Goal: Transaction & Acquisition: Purchase product/service

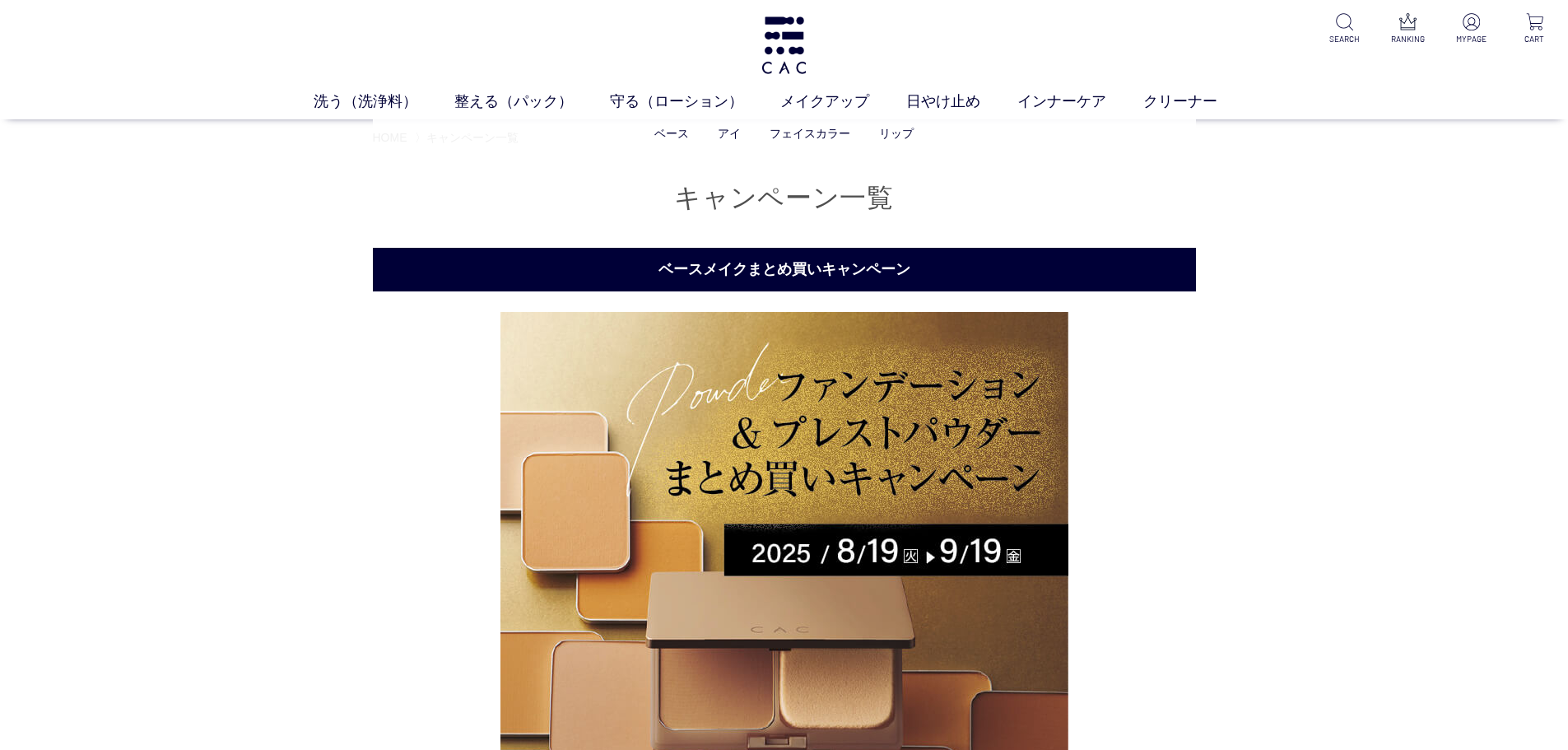
click at [713, 126] on li "ベース" at bounding box center [686, 134] width 63 height 17
click at [718, 129] on link "アイ" at bounding box center [729, 134] width 23 height 13
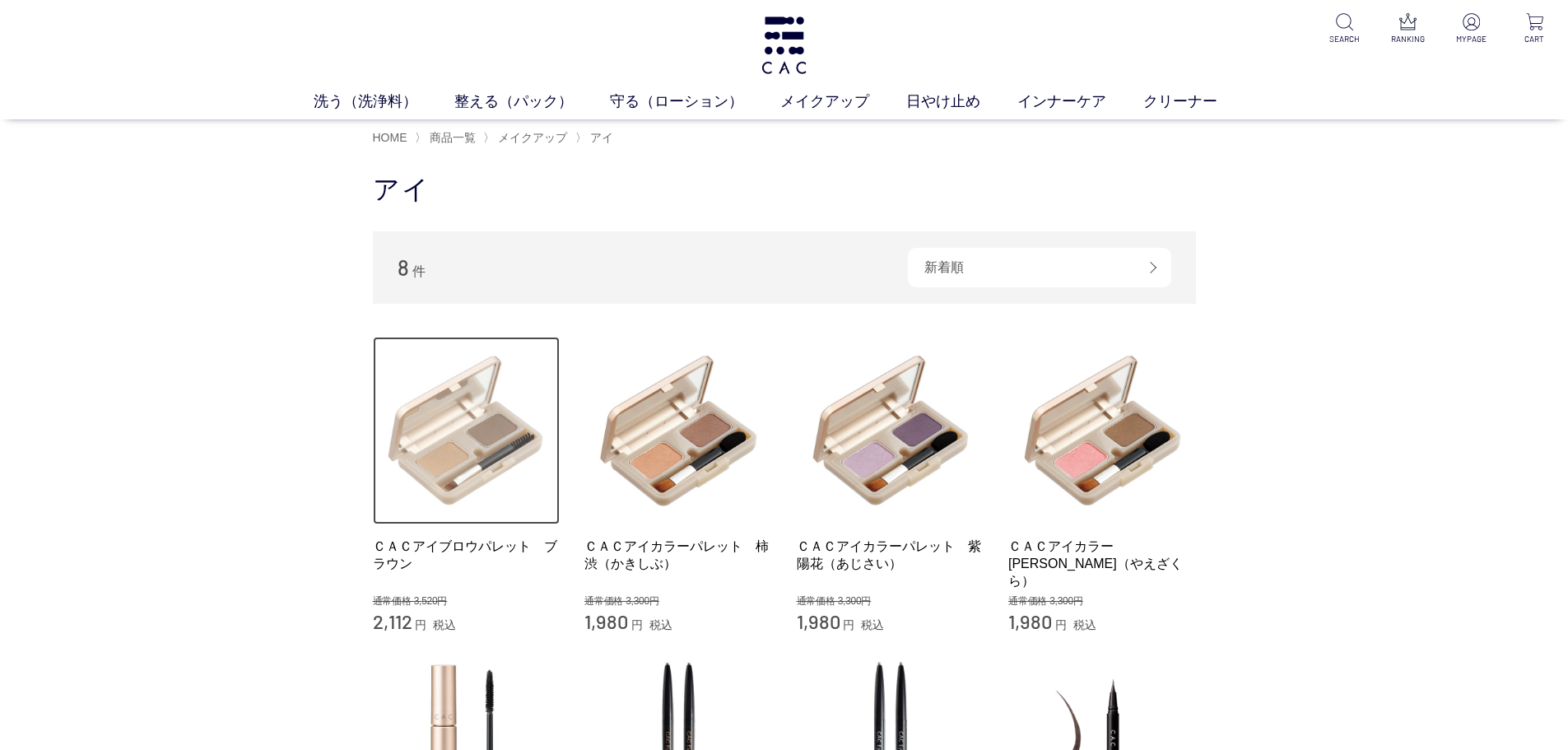
click at [432, 487] on img at bounding box center [467, 430] width 188 height 188
